Goal: Task Accomplishment & Management: Manage account settings

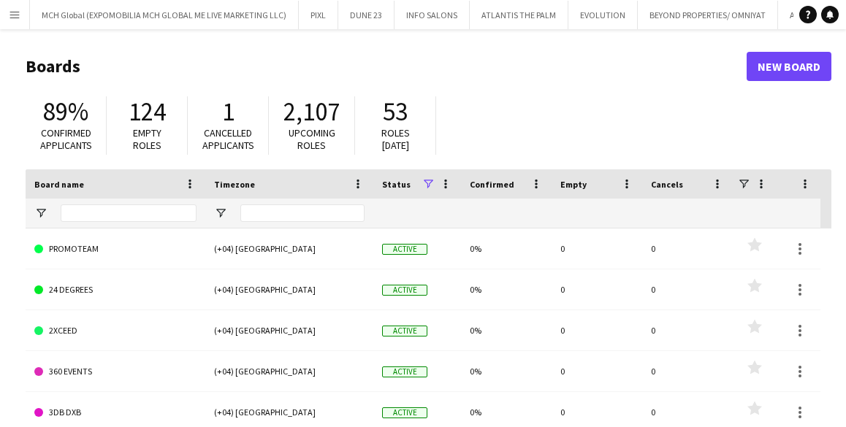
click at [9, 14] on app-icon "Menu" at bounding box center [15, 15] width 12 height 12
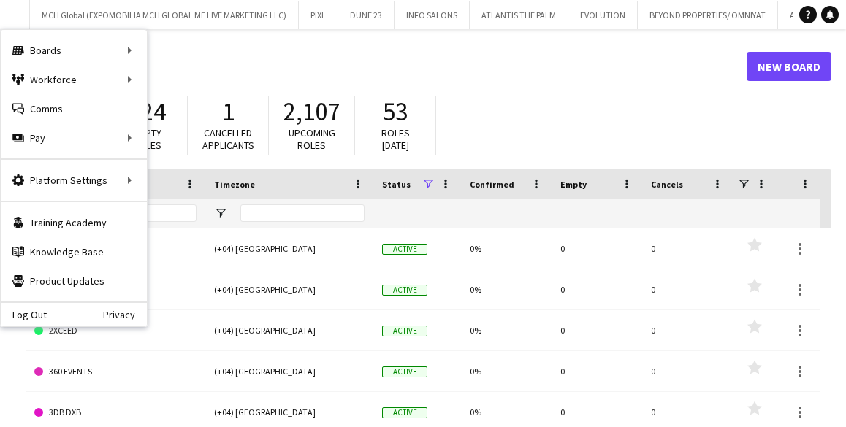
click at [221, 53] on header "Boards New Board" at bounding box center [429, 66] width 806 height 45
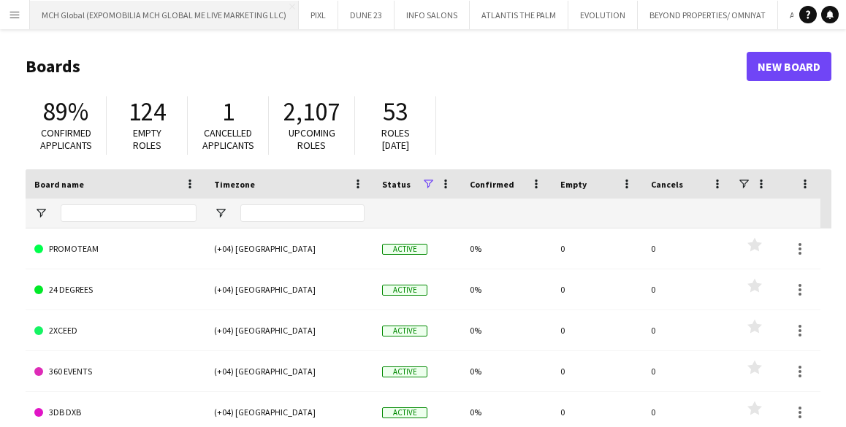
click at [118, 18] on button "MCH Global (EXPOMOBILIA MCH GLOBAL ME LIVE MARKETING LLC) Close" at bounding box center [164, 15] width 269 height 28
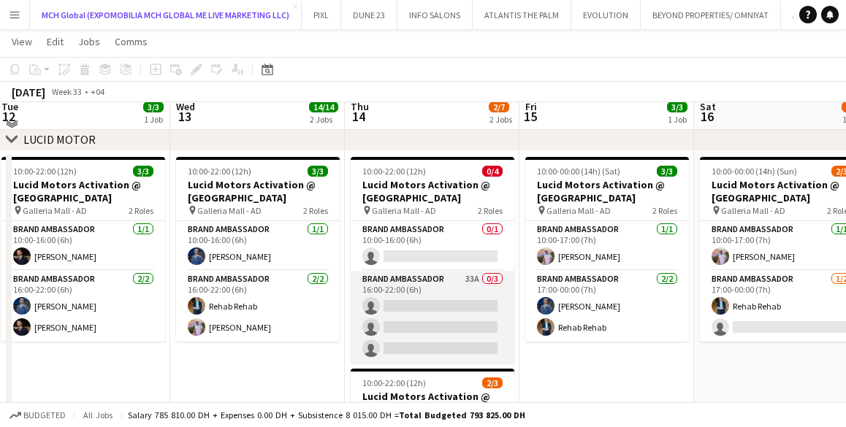
scroll to position [425, 0]
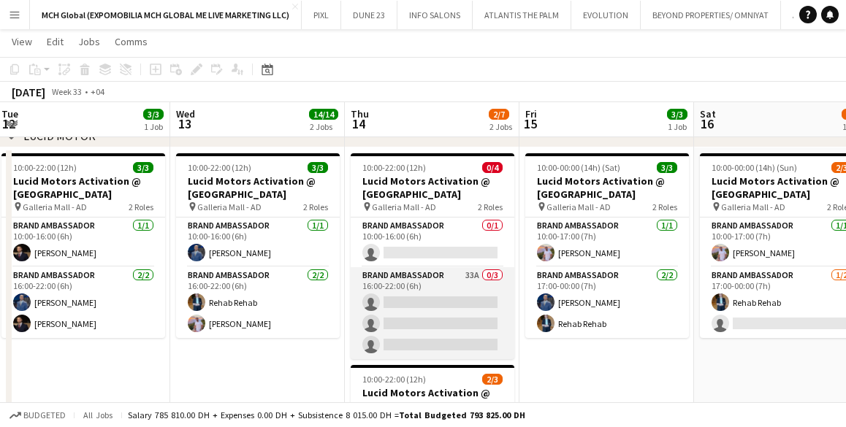
click at [404, 278] on app-card-role "Brand Ambassador 33A 0/3 16:00-22:00 (6h) single-neutral-actions single-neutral…" at bounding box center [433, 313] width 164 height 92
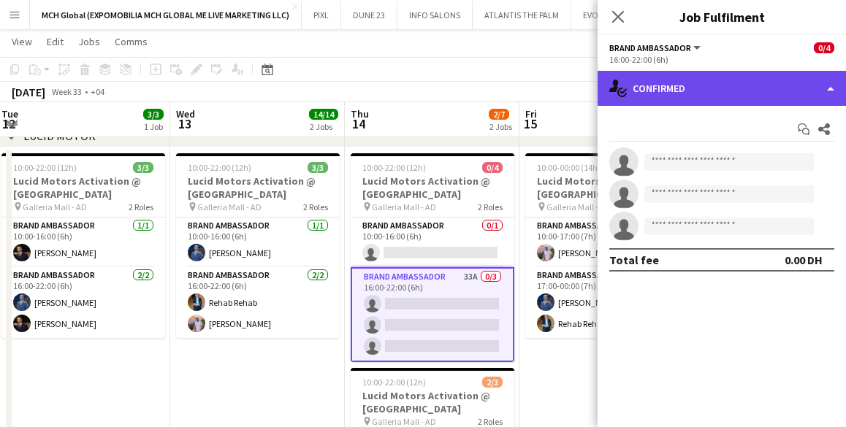
click at [826, 88] on div "single-neutral-actions-check-2 Confirmed" at bounding box center [722, 88] width 248 height 35
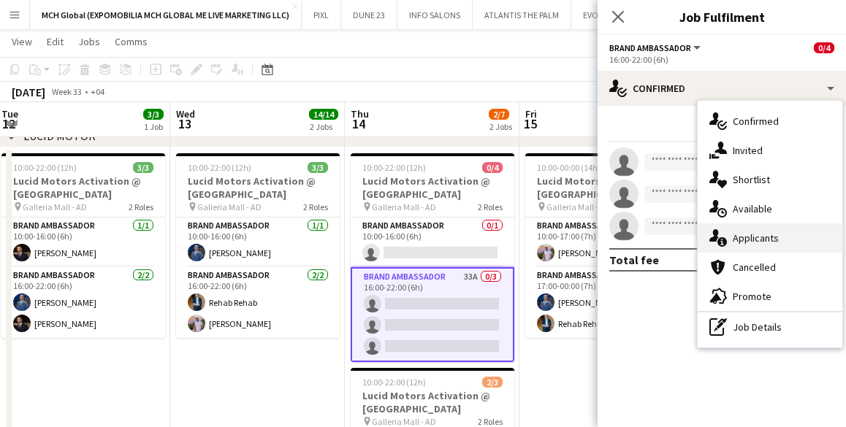
click at [752, 241] on div "single-neutral-actions-information Applicants" at bounding box center [770, 238] width 145 height 29
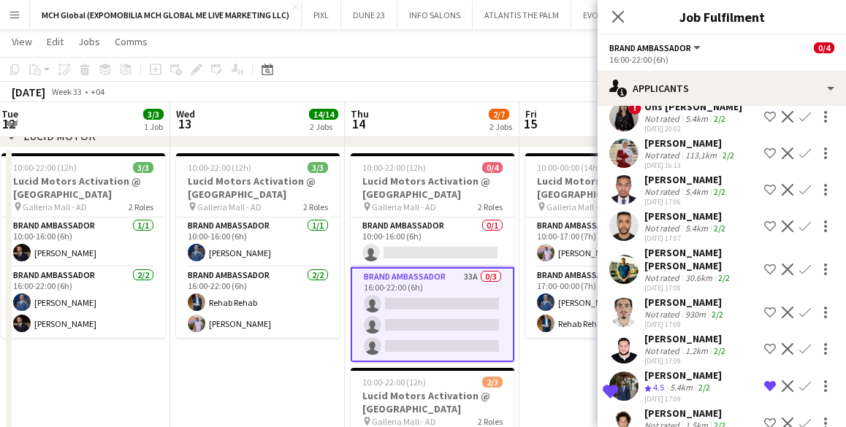
scroll to position [769, 0]
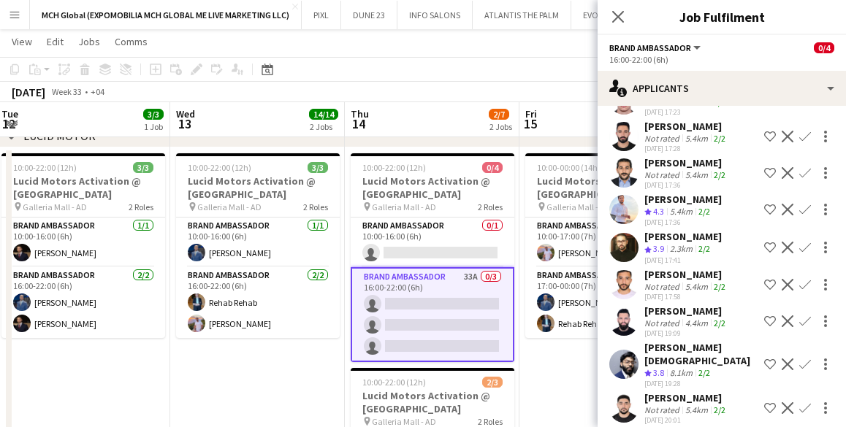
click at [686, 230] on div "[PERSON_NAME]" at bounding box center [682, 236] width 77 height 13
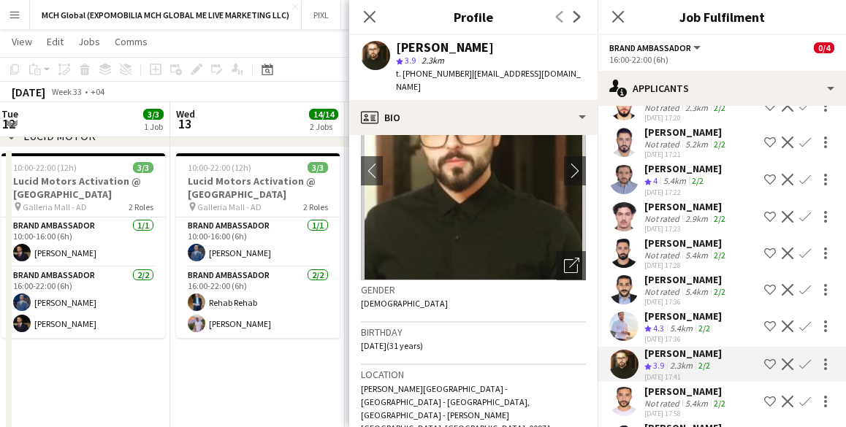
scroll to position [645, 0]
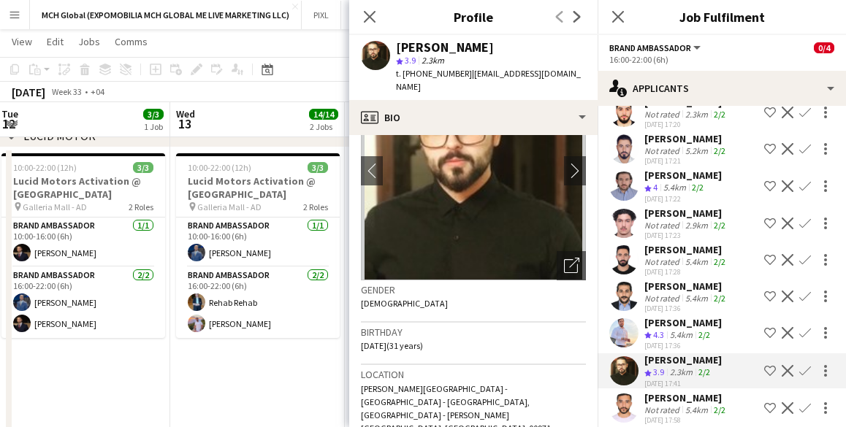
click at [690, 47] on button "Brand Ambassador" at bounding box center [656, 47] width 94 height 11
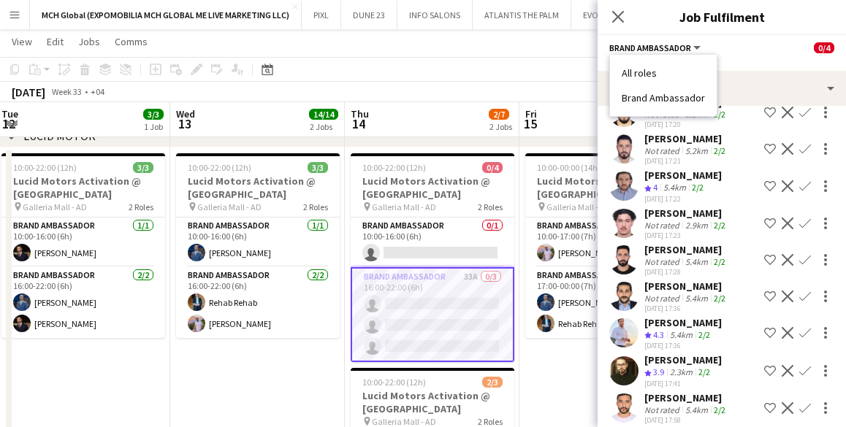
click at [760, 49] on div "Brand Ambassador All roles Brand Ambassador 0/4" at bounding box center [721, 47] width 225 height 13
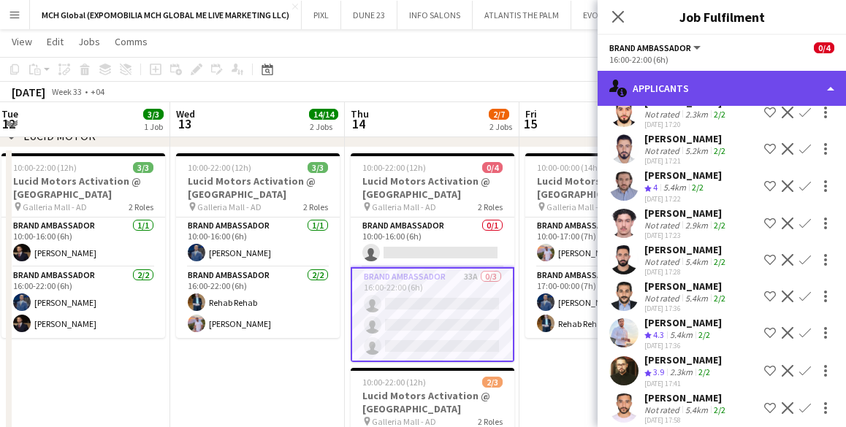
click at [672, 83] on div "single-neutral-actions-information Applicants" at bounding box center [722, 88] width 248 height 35
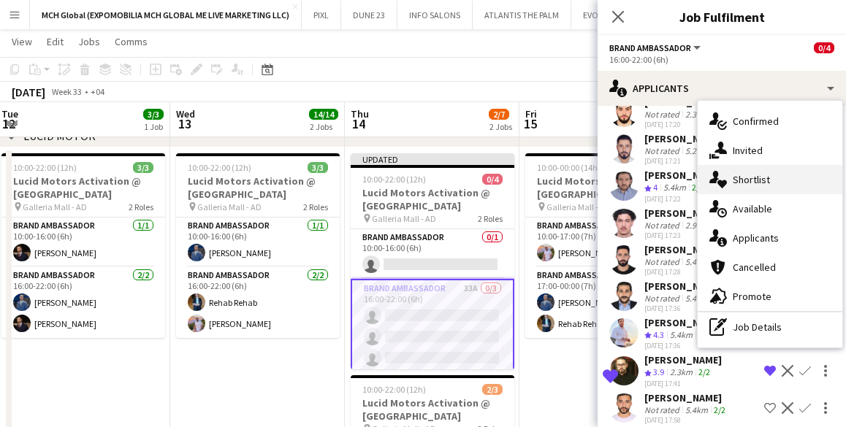
click at [741, 181] on div "single-neutral-actions-heart Shortlist" at bounding box center [770, 179] width 145 height 29
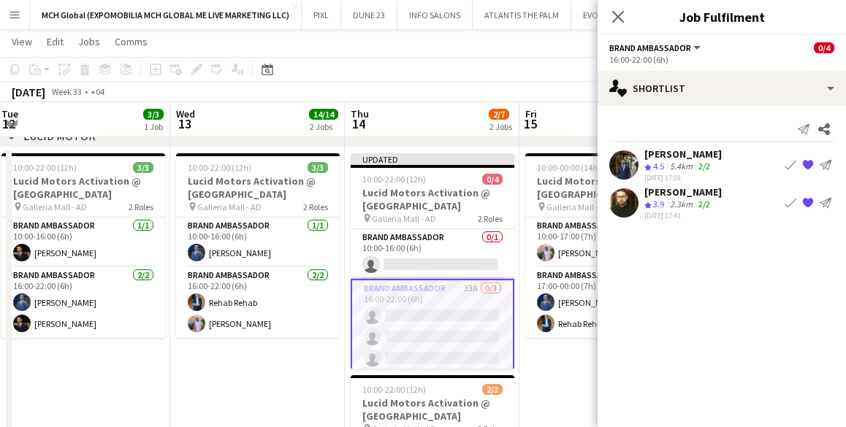
click at [807, 202] on app-icon "{{ spriteTitle }}" at bounding box center [808, 203] width 12 height 12
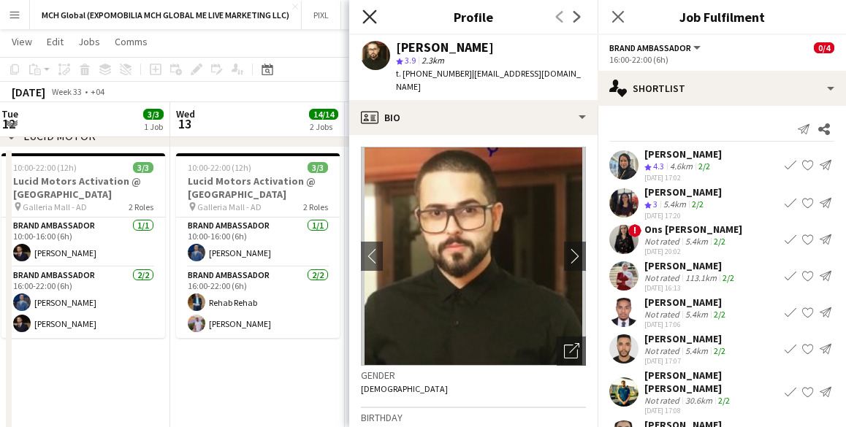
click at [372, 14] on icon at bounding box center [369, 16] width 14 height 14
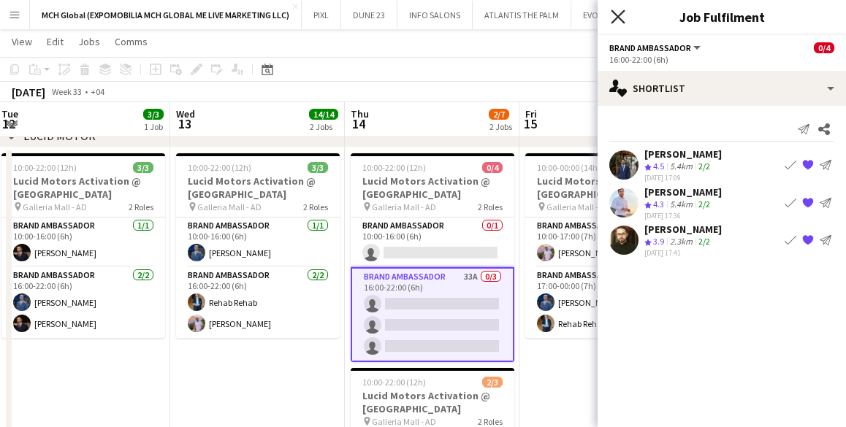
click at [618, 14] on icon "Close pop-in" at bounding box center [618, 16] width 14 height 14
